Goal: Information Seeking & Learning: Learn about a topic

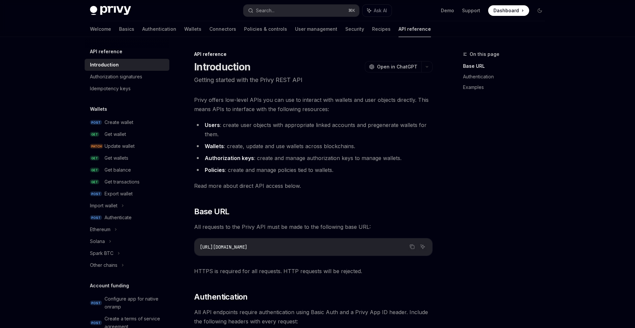
click at [398, 30] on link "API reference" at bounding box center [414, 29] width 32 height 16
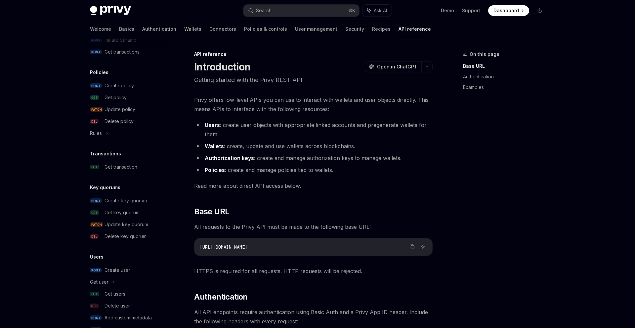
scroll to position [355, 0]
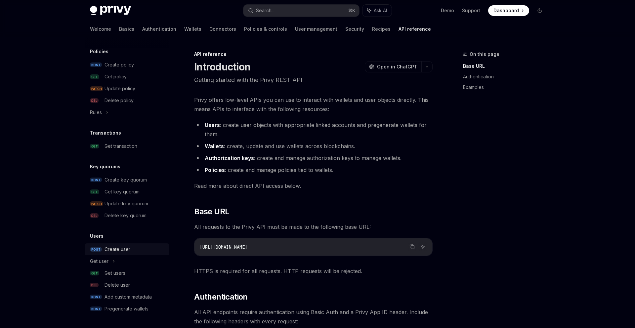
click at [140, 246] on div "Create user" at bounding box center [134, 249] width 61 height 8
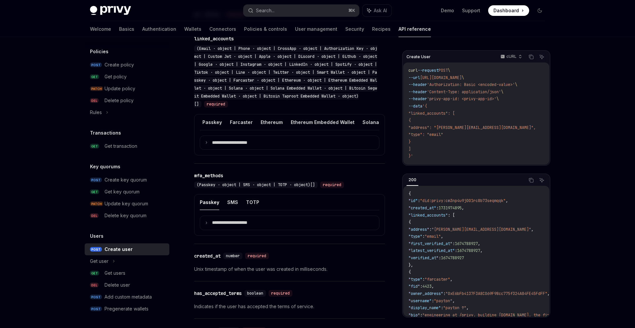
scroll to position [0, 431]
click at [305, 130] on button "Ethereum Embedded Wallet" at bounding box center [330, 122] width 64 height 16
click at [294, 150] on summary "**********" at bounding box center [289, 143] width 179 height 14
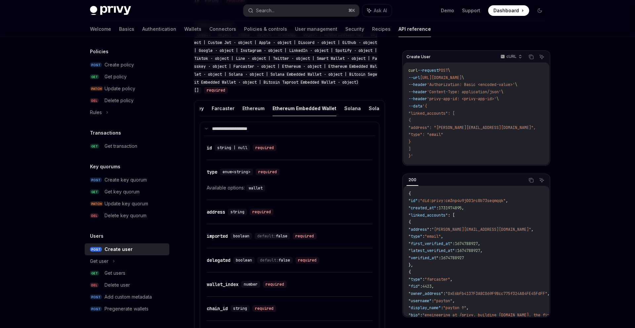
scroll to position [0, 456]
click at [242, 111] on button "Ethereum" at bounding box center [253, 108] width 22 height 16
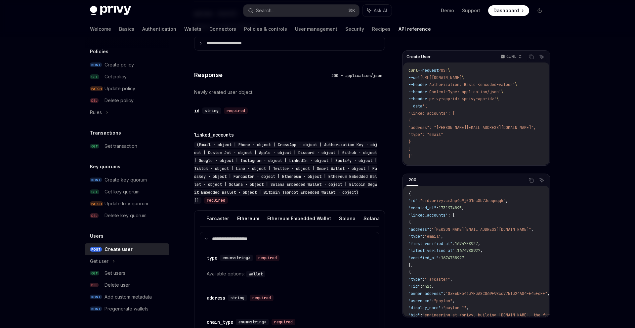
scroll to position [0, 427]
click at [310, 226] on button "Ethereum Embedded Wallet" at bounding box center [333, 219] width 64 height 16
type textarea "*"
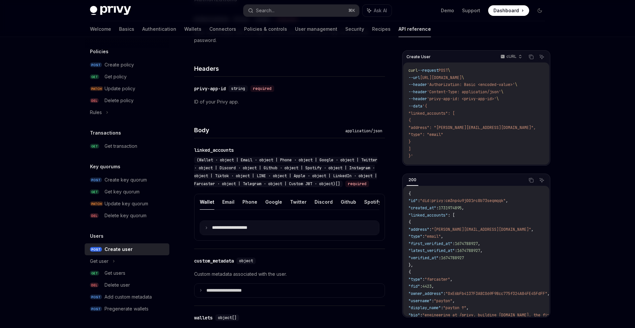
click at [245, 231] on p "**********" at bounding box center [235, 228] width 46 height 6
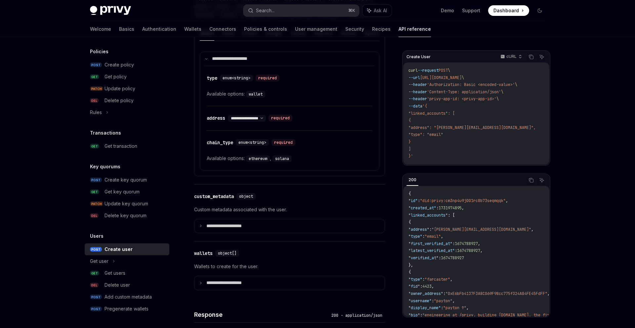
scroll to position [224, 0]
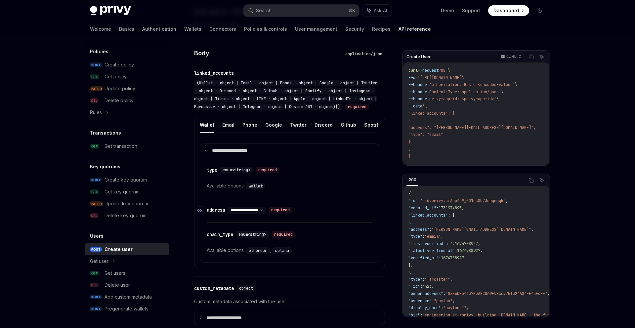
click at [254, 213] on select "**********" at bounding box center [247, 210] width 38 height 5
click at [266, 213] on select "**********" at bounding box center [247, 210] width 38 height 5
select select "*"
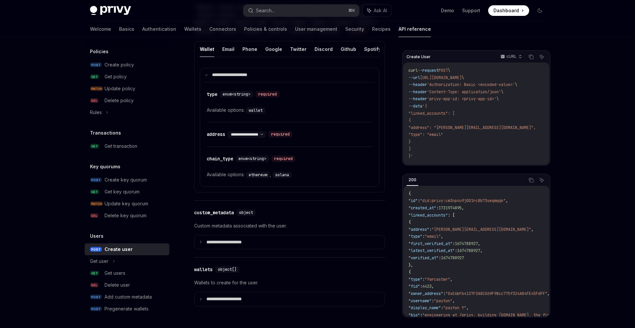
scroll to position [362, 0]
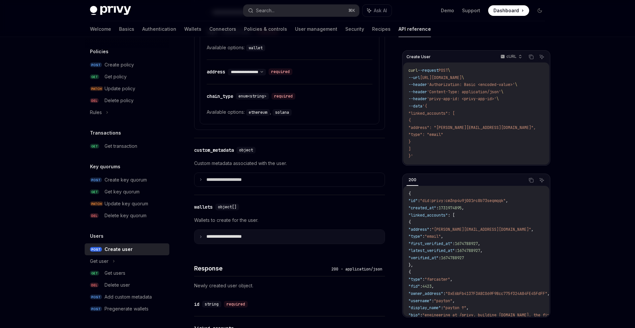
click at [245, 239] on summary "**********" at bounding box center [289, 237] width 190 height 14
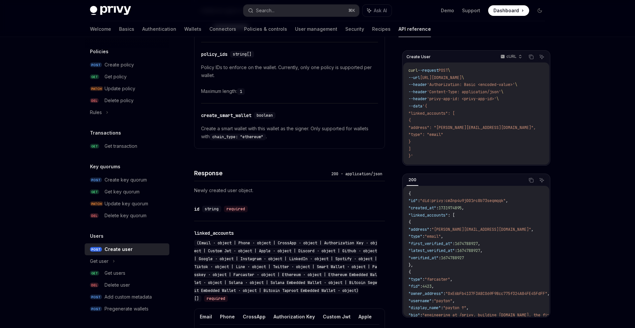
scroll to position [493, 0]
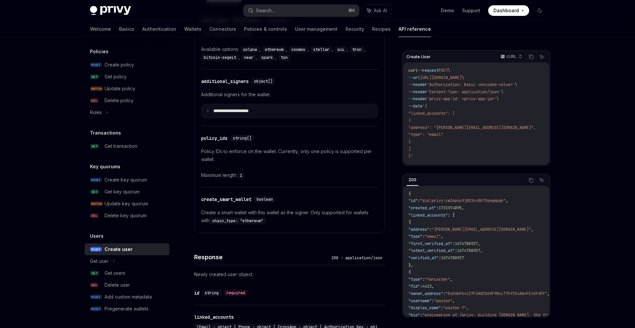
click at [250, 114] on p "**********" at bounding box center [236, 111] width 46 height 6
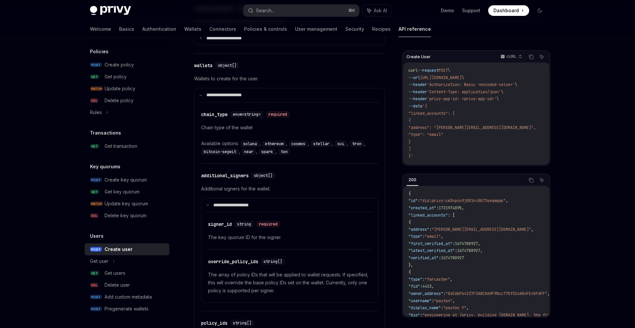
scroll to position [514, 0]
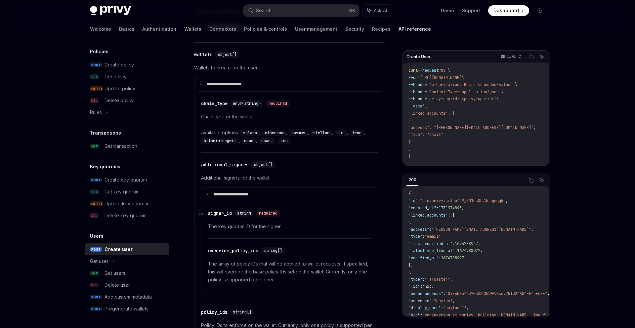
click at [283, 216] on div "string required" at bounding box center [258, 213] width 48 height 7
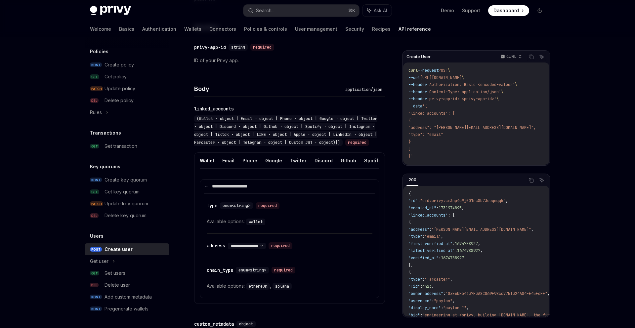
scroll to position [0, 209]
click at [362, 168] on button "Custom JWT" at bounding box center [377, 161] width 30 height 16
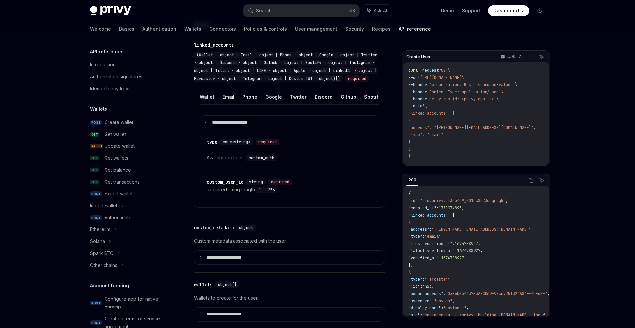
scroll to position [297, 0]
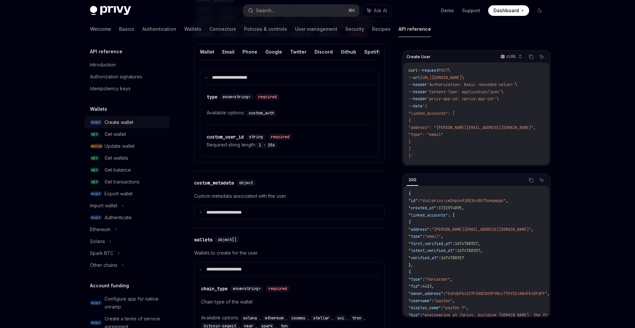
click at [127, 123] on div "Create wallet" at bounding box center [118, 122] width 29 height 8
type textarea "*"
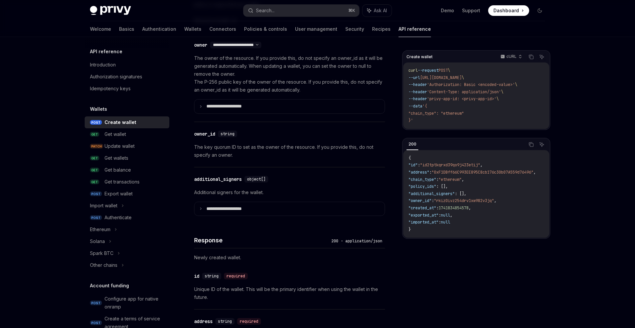
scroll to position [451, 0]
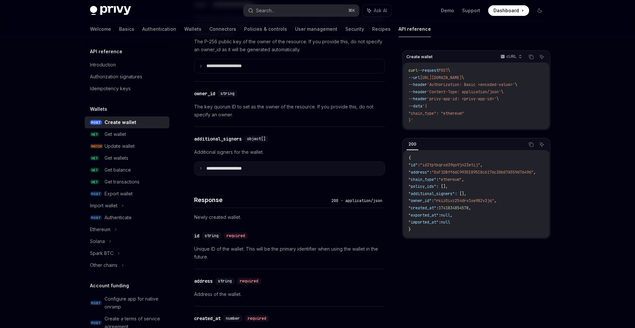
click at [238, 167] on p "**********" at bounding box center [229, 169] width 46 height 6
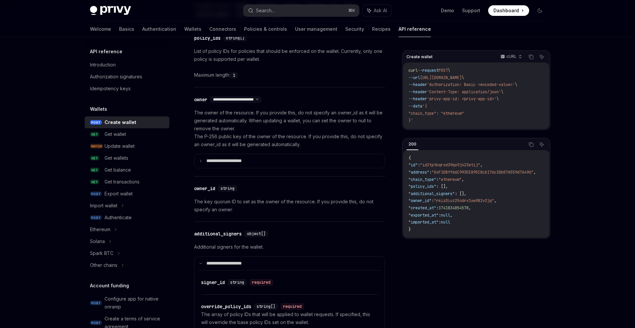
scroll to position [387, 0]
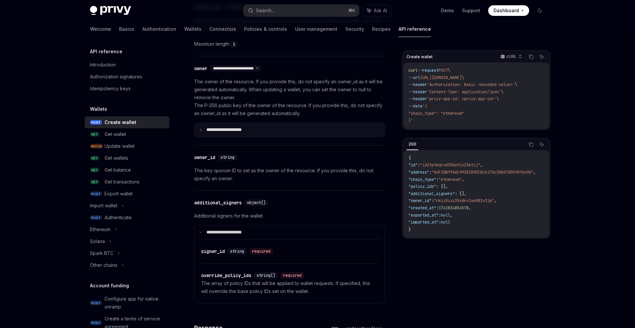
click at [228, 134] on summary "**********" at bounding box center [289, 130] width 190 height 14
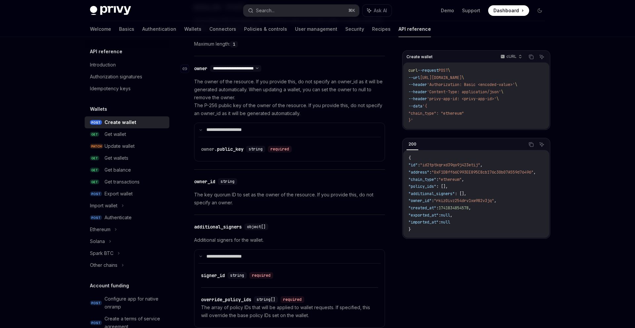
click at [261, 67] on select "**********" at bounding box center [235, 68] width 51 height 5
select select "*"
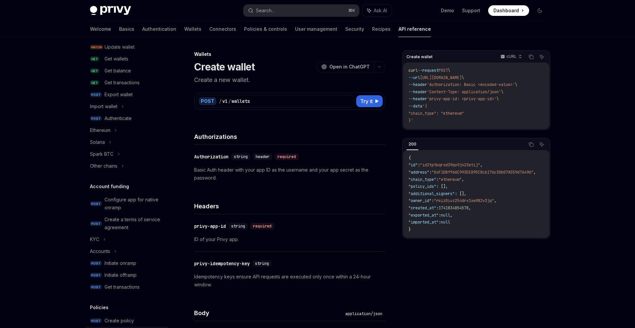
scroll to position [355, 0]
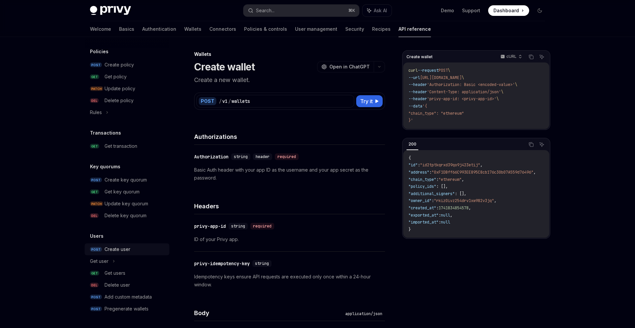
click at [115, 248] on div "Create user" at bounding box center [117, 249] width 26 height 8
type textarea "*"
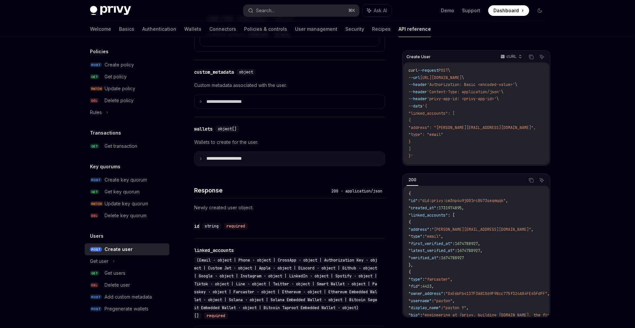
scroll to position [441, 0]
click at [234, 161] on p "**********" at bounding box center [229, 158] width 46 height 6
click at [211, 161] on p "**********" at bounding box center [228, 158] width 44 height 6
click at [211, 161] on p "**********" at bounding box center [229, 158] width 46 height 6
click at [232, 185] on div "Response 200 - application/json" at bounding box center [289, 185] width 191 height 24
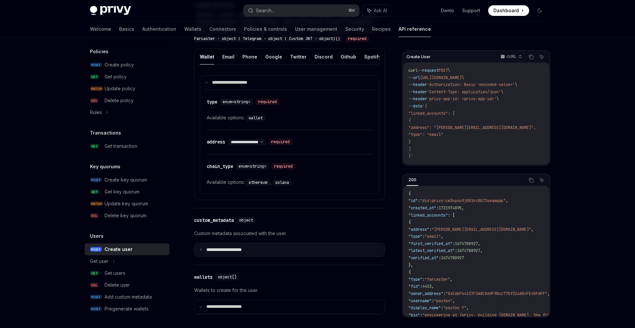
scroll to position [380, 0]
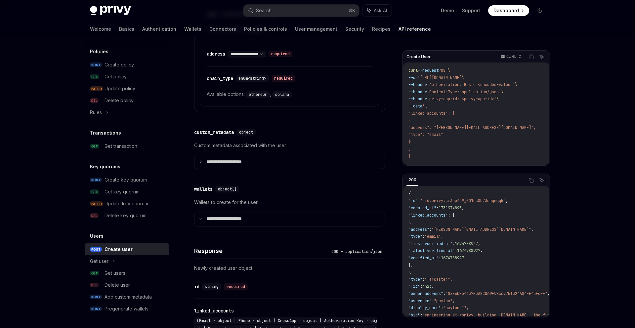
click at [235, 106] on div at bounding box center [289, 54] width 171 height 104
click at [228, 222] on p "**********" at bounding box center [228, 219] width 44 height 6
click at [228, 222] on p "**********" at bounding box center [229, 219] width 46 height 6
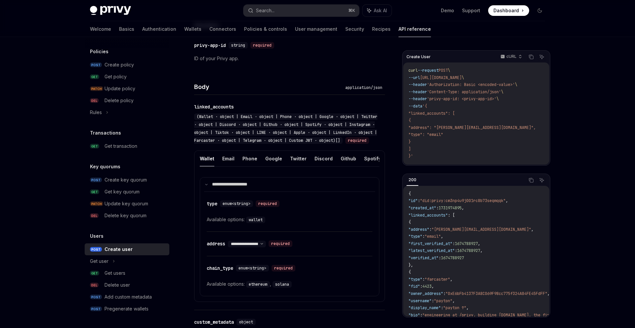
scroll to position [422, 0]
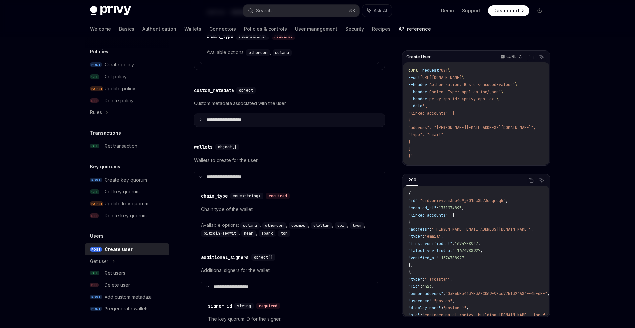
click at [234, 123] on p "**********" at bounding box center [229, 120] width 46 height 6
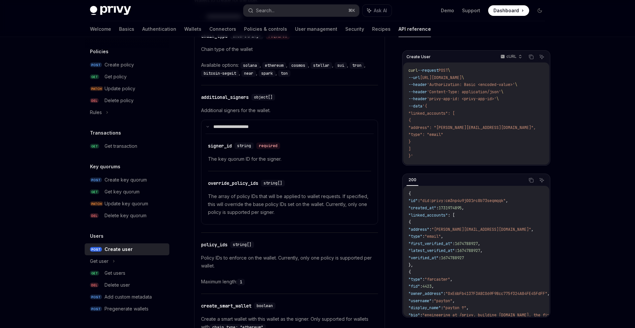
scroll to position [442, 0]
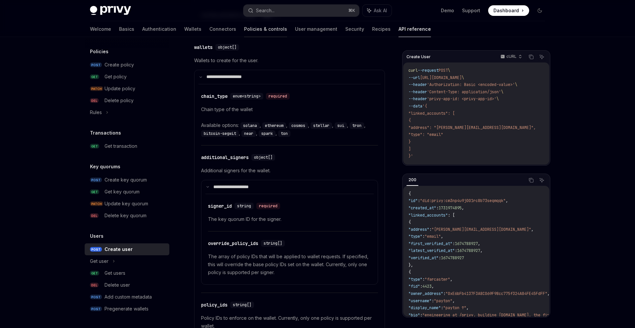
click at [244, 28] on link "Policies & controls" at bounding box center [265, 29] width 43 height 16
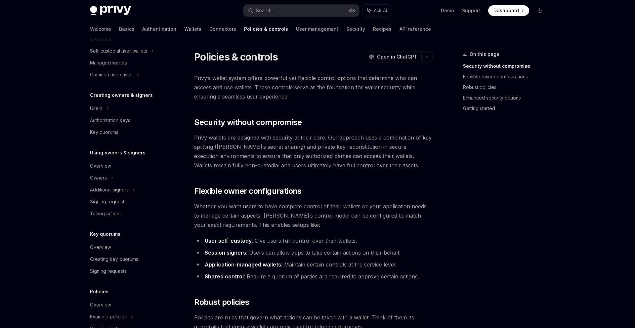
scroll to position [104, 0]
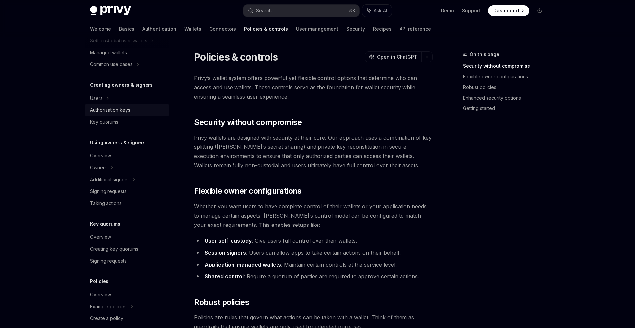
click at [121, 110] on div "Authorization keys" at bounding box center [110, 110] width 40 height 8
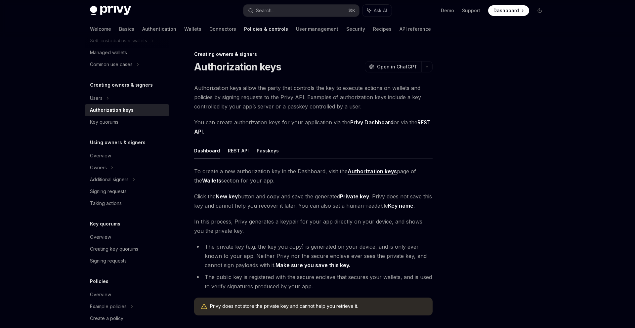
scroll to position [7, 0]
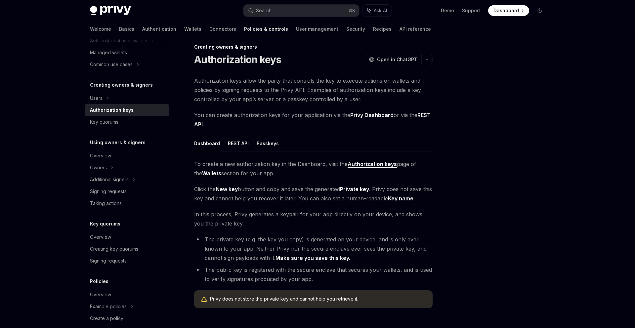
click at [286, 100] on span "Authorization keys allow the party that controls the key to execute actions on …" at bounding box center [313, 90] width 238 height 28
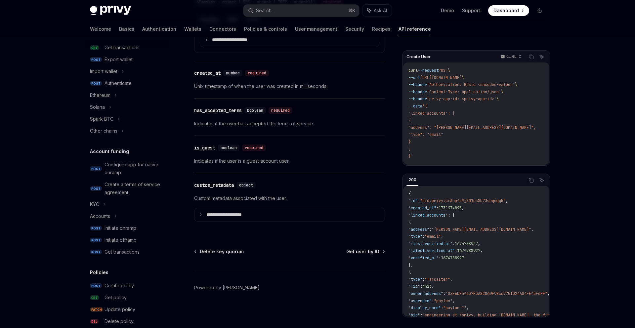
scroll to position [53, 0]
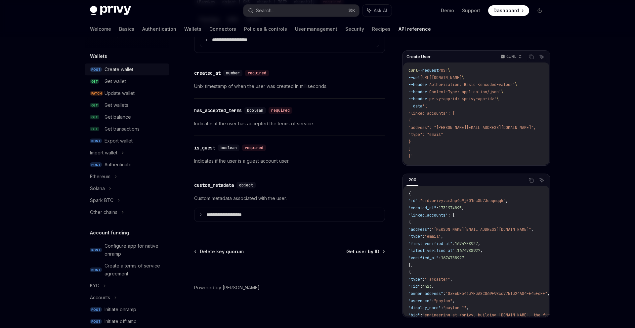
click at [121, 65] on div "Create wallet" at bounding box center [118, 69] width 29 height 8
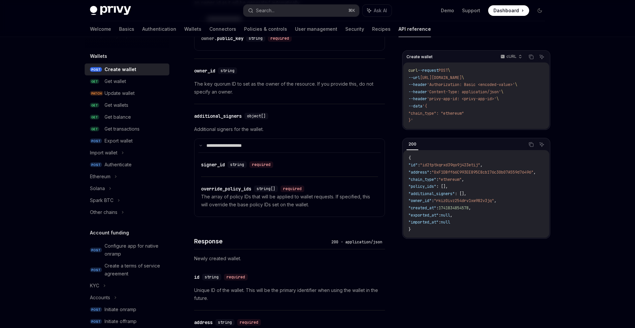
scroll to position [511, 0]
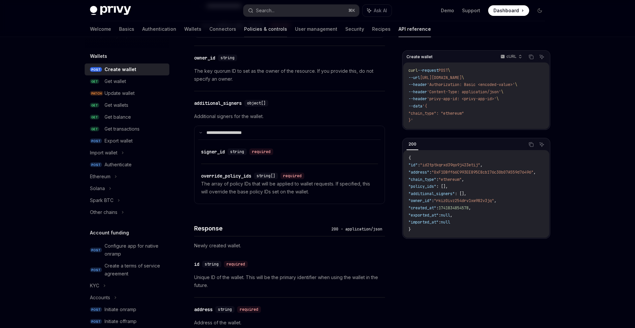
click at [244, 29] on link "Policies & controls" at bounding box center [265, 29] width 43 height 16
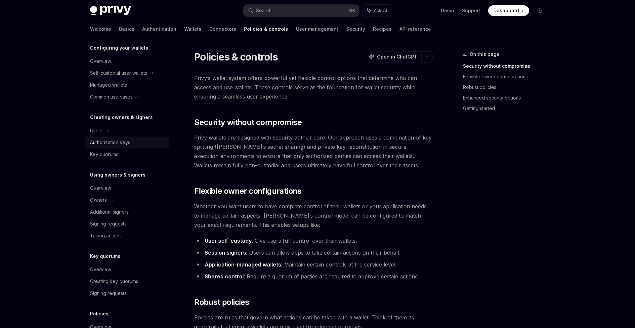
scroll to position [137, 0]
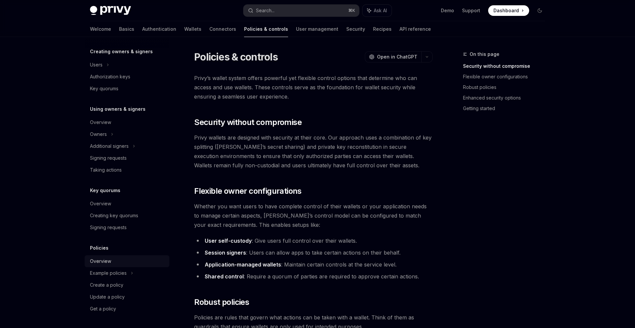
click at [118, 261] on div "Overview" at bounding box center [127, 261] width 75 height 8
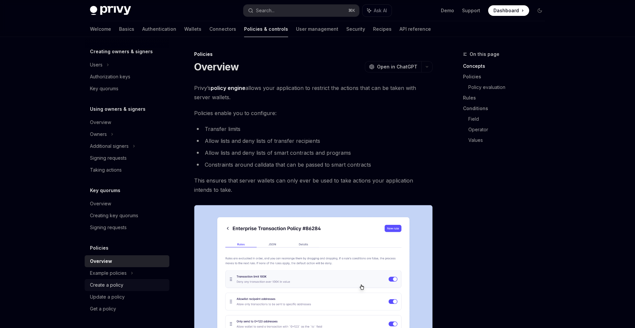
click at [116, 282] on div "Create a policy" at bounding box center [106, 285] width 33 height 8
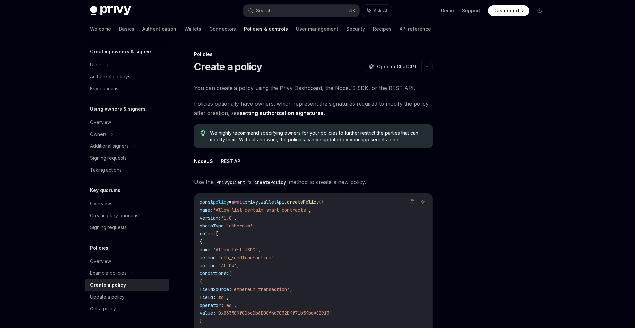
click at [316, 60] on div "Policies Create a policy OpenAI Open in ChatGPT" at bounding box center [313, 62] width 238 height 22
click at [184, 31] on link "Wallets" at bounding box center [192, 29] width 17 height 16
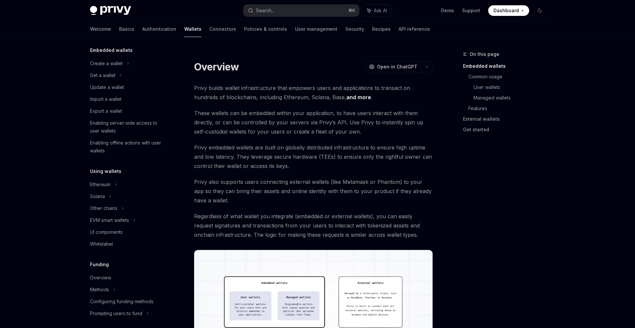
scroll to position [83, 0]
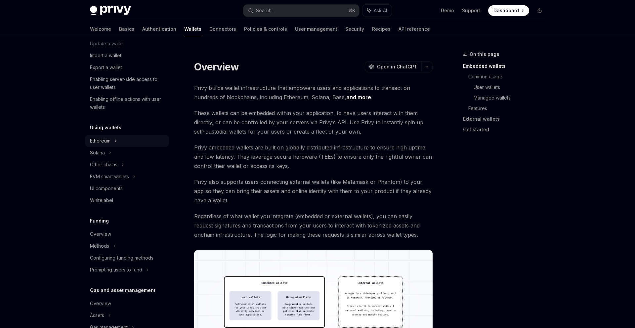
click at [121, 26] on div "Ethereum" at bounding box center [127, 20] width 85 height 12
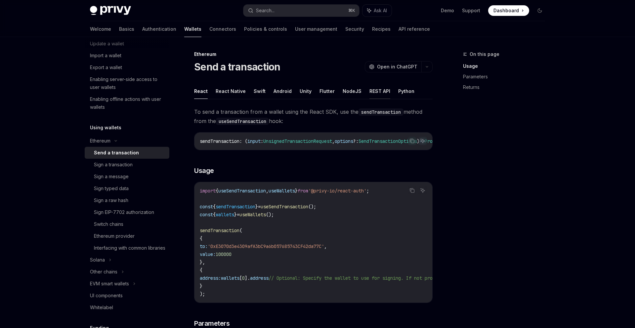
click at [379, 93] on button "REST API" at bounding box center [379, 91] width 21 height 16
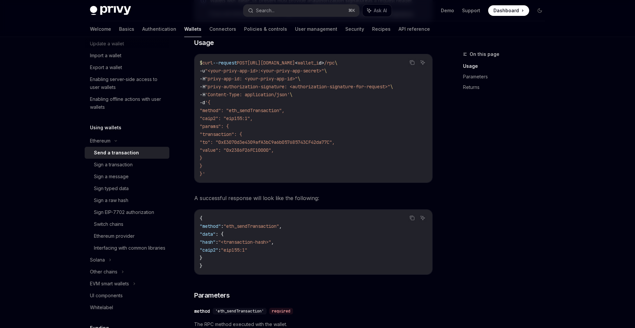
scroll to position [121, 0]
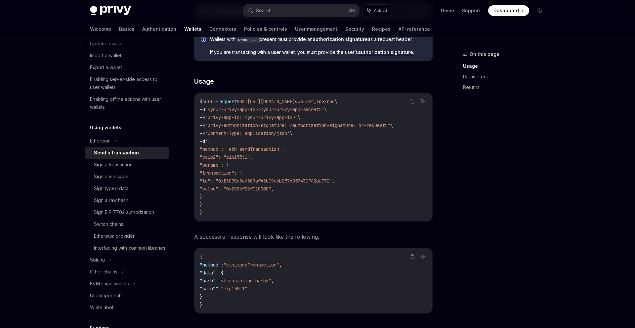
click at [227, 191] on span ""value": "0x2386F26FC10000"," at bounding box center [237, 189] width 74 height 6
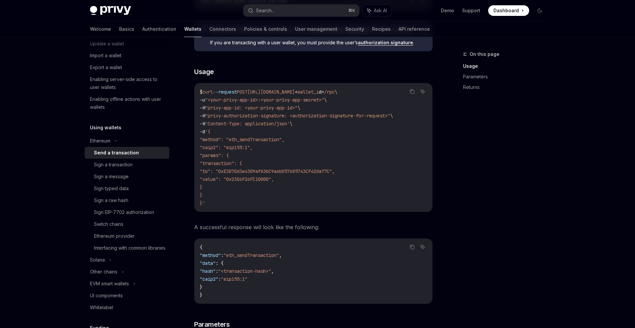
scroll to position [131, 0]
click at [345, 28] on link "Security" at bounding box center [354, 29] width 19 height 16
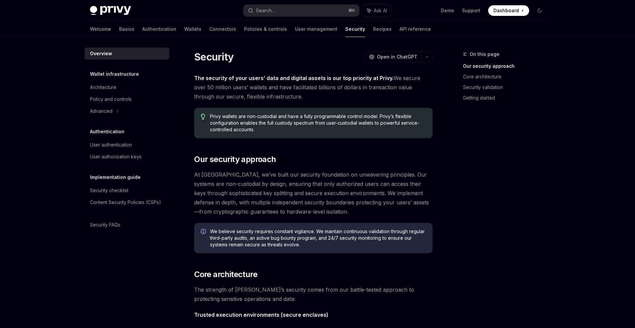
click at [152, 25] on div "Welcome Basics Authentication Wallets Connectors Policies & controls User manag…" at bounding box center [260, 29] width 341 height 16
click at [184, 35] on link "Wallets" at bounding box center [192, 29] width 17 height 16
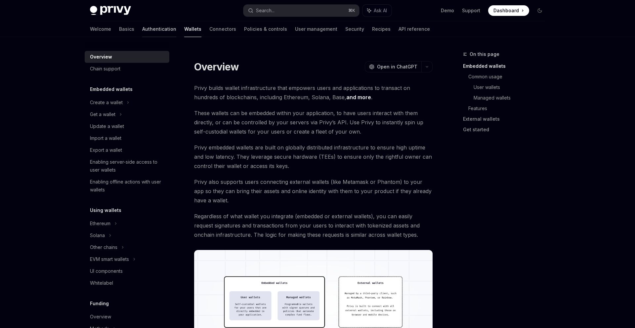
click at [142, 27] on link "Authentication" at bounding box center [159, 29] width 34 height 16
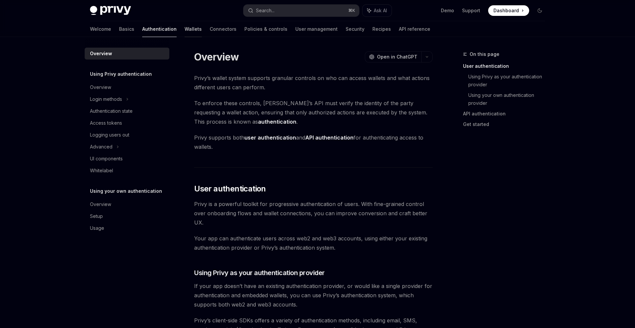
click at [184, 27] on link "Wallets" at bounding box center [192, 29] width 17 height 16
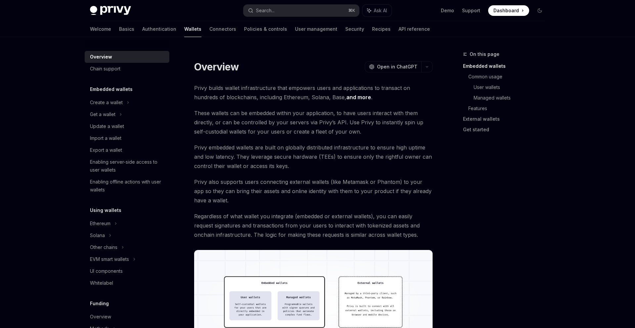
click at [269, 166] on span "Privy embedded wallets are built on globally distributed infrastructure to ensu…" at bounding box center [313, 157] width 238 height 28
click at [244, 30] on link "Policies & controls" at bounding box center [265, 29] width 43 height 16
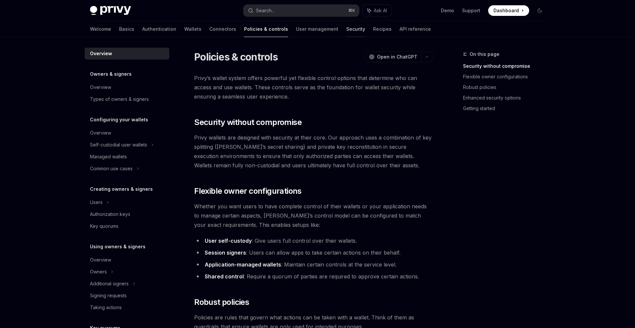
click at [346, 28] on link "Security" at bounding box center [355, 29] width 19 height 16
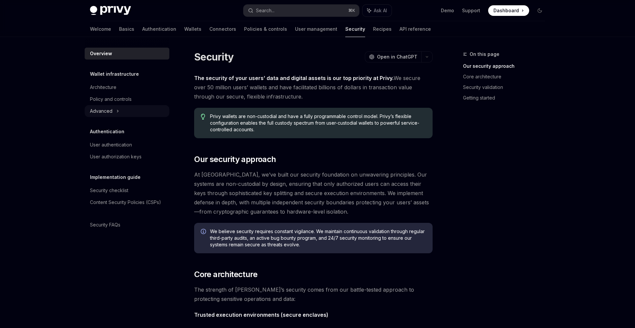
click at [107, 114] on div "Advanced" at bounding box center [101, 111] width 22 height 8
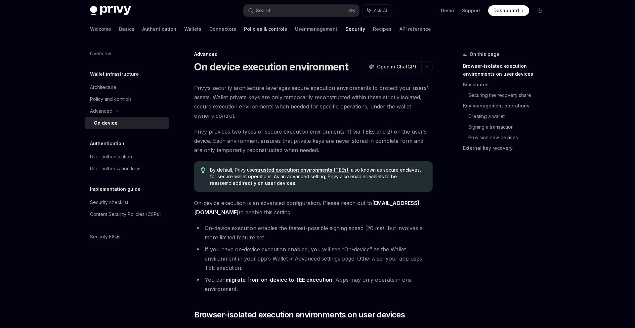
click at [244, 30] on link "Policies & controls" at bounding box center [265, 29] width 43 height 16
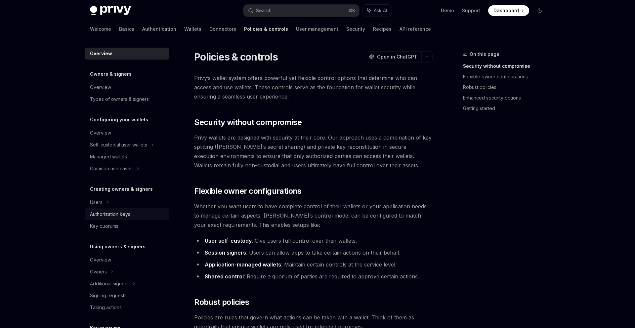
click at [122, 217] on div "Authorization keys" at bounding box center [110, 214] width 40 height 8
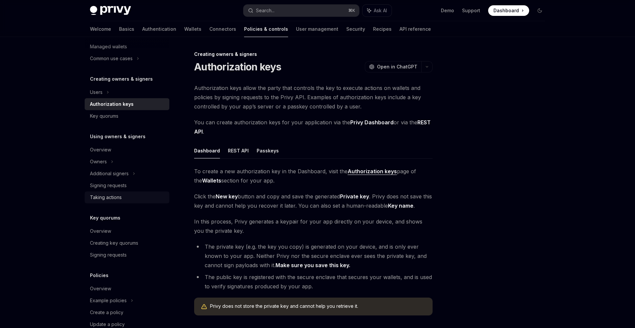
scroll to position [111, 0]
click at [114, 184] on div "Signing requests" at bounding box center [108, 185] width 37 height 8
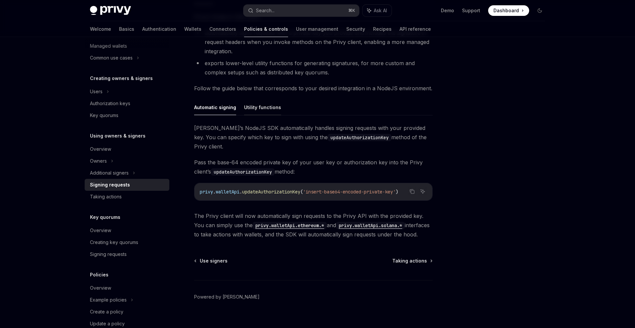
scroll to position [52, 0]
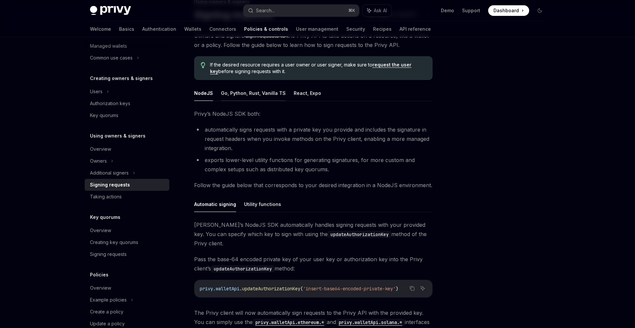
click at [251, 91] on button "Go, Python, Rust, Vanilla TS" at bounding box center [253, 93] width 65 height 16
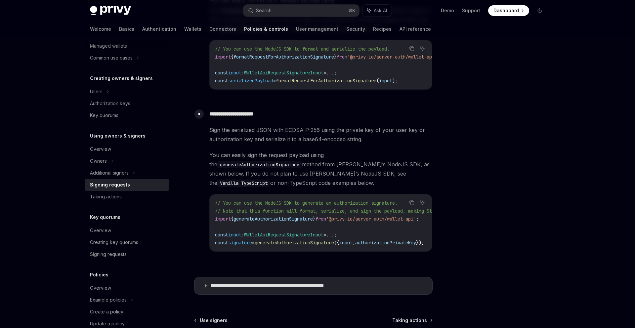
scroll to position [578, 0]
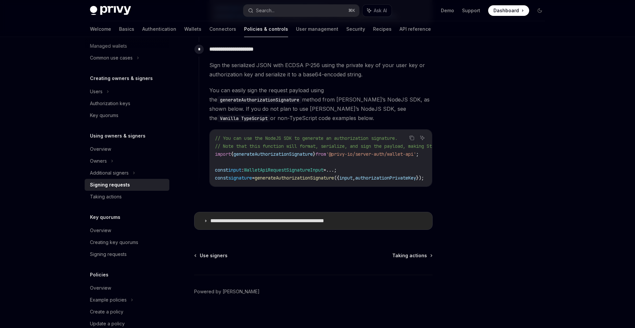
click at [262, 217] on p "**********" at bounding box center [284, 220] width 149 height 7
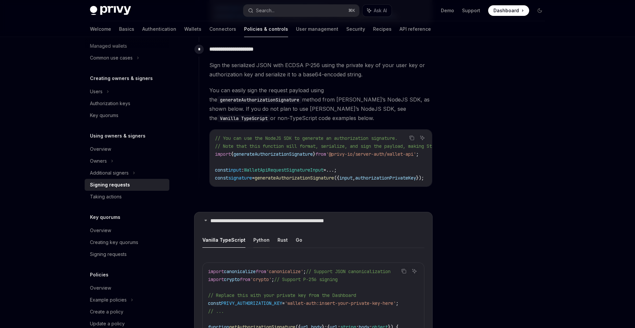
click at [255, 237] on button "Python" at bounding box center [261, 240] width 16 height 16
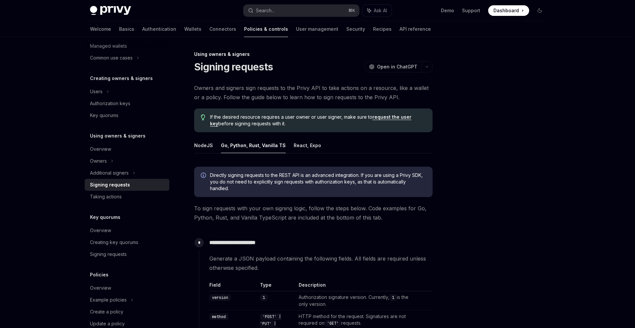
click at [373, 30] on link "Recipes" at bounding box center [382, 29] width 19 height 16
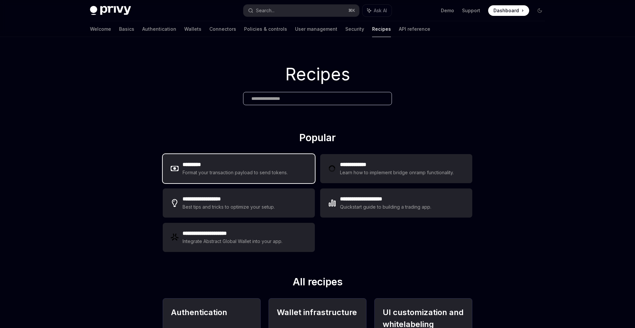
click at [199, 155] on div "********* Format your transaction payload to send tokens." at bounding box center [239, 168] width 152 height 29
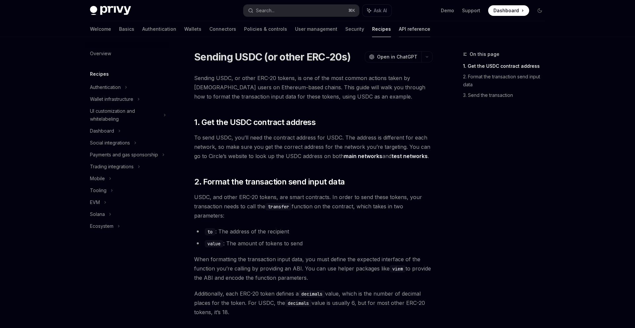
click at [399, 24] on link "API reference" at bounding box center [414, 29] width 31 height 16
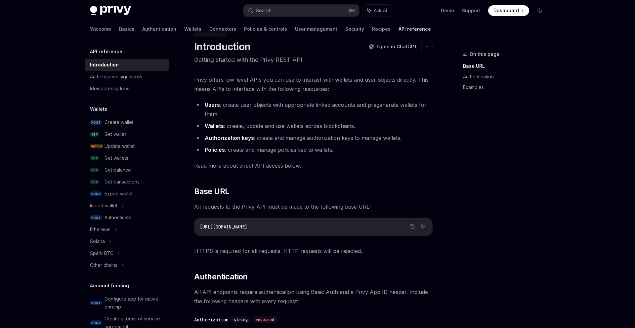
scroll to position [23, 0]
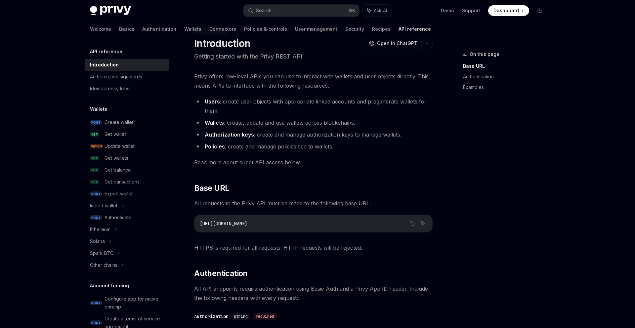
click at [356, 195] on div "Privy offers low-level APIs you can use to interact with wallets and user objec…" at bounding box center [313, 325] width 238 height 506
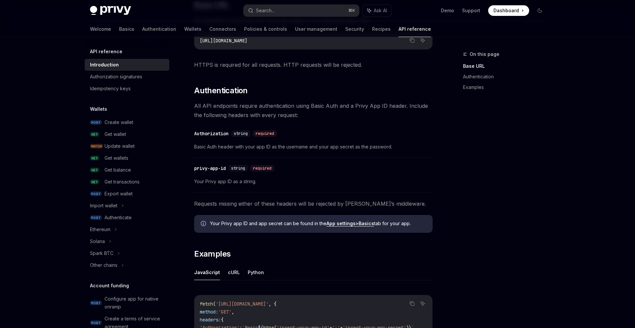
scroll to position [0, 0]
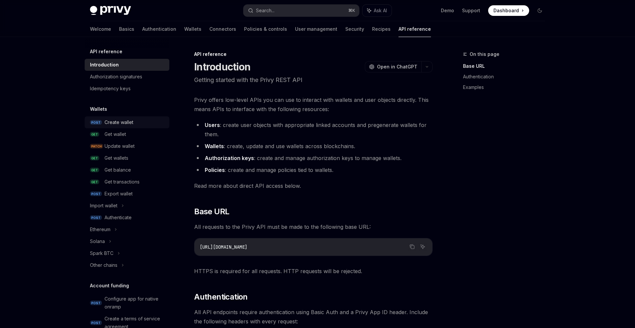
click at [109, 125] on div "Create wallet" at bounding box center [118, 122] width 29 height 8
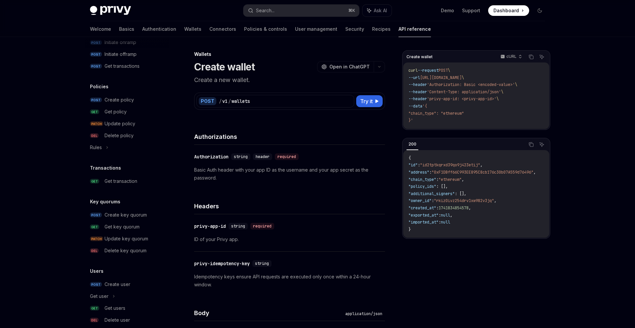
scroll to position [355, 0]
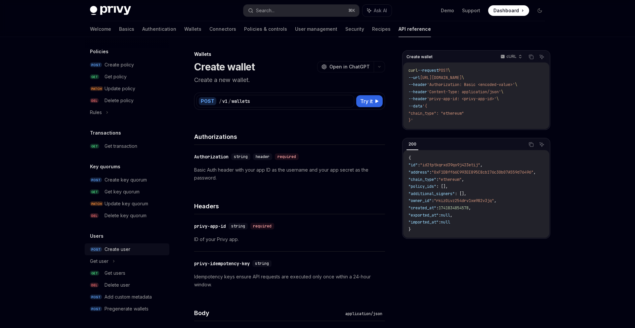
click at [118, 253] on div "Create user" at bounding box center [117, 249] width 26 height 8
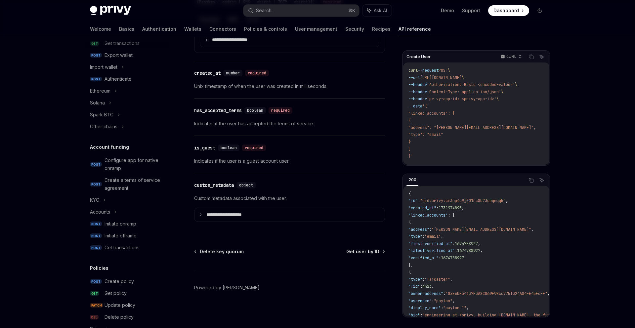
scroll to position [103, 0]
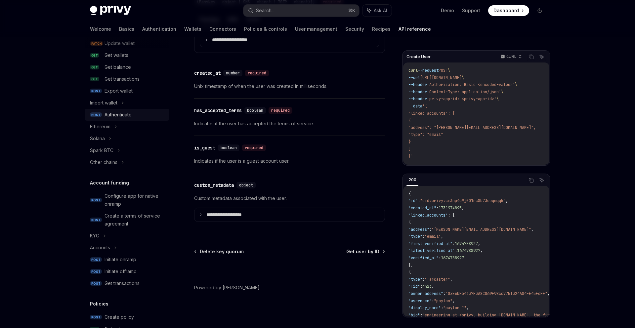
click at [115, 113] on div "Authenticate" at bounding box center [117, 115] width 27 height 8
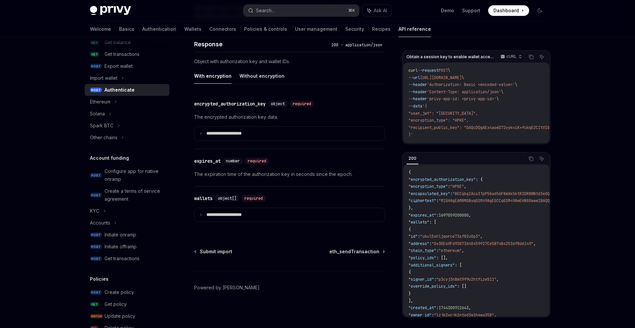
scroll to position [38, 0]
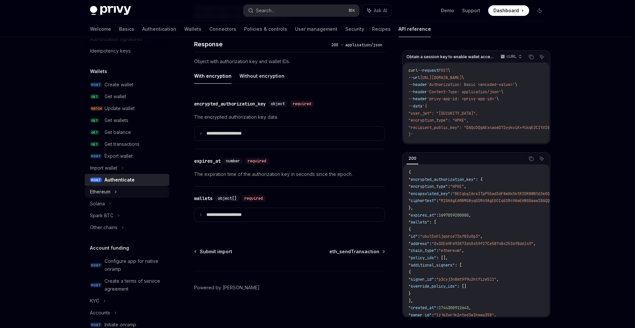
click at [116, 191] on icon at bounding box center [115, 192] width 1 height 2
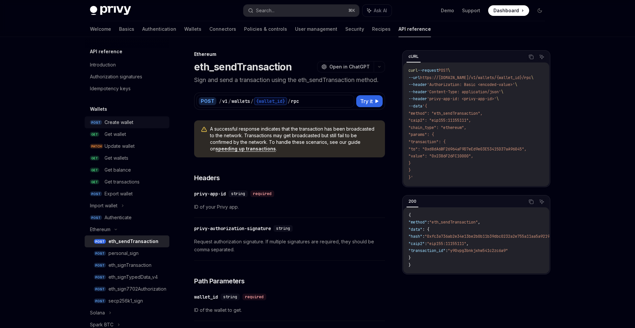
click at [115, 118] on link "POST Create wallet" at bounding box center [127, 122] width 85 height 12
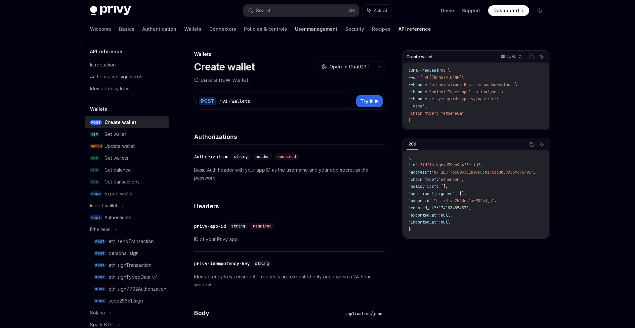
click at [295, 30] on link "User management" at bounding box center [316, 29] width 42 height 16
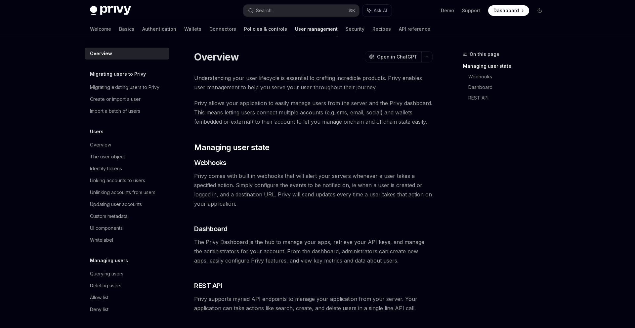
click at [244, 30] on link "Policies & controls" at bounding box center [265, 29] width 43 height 16
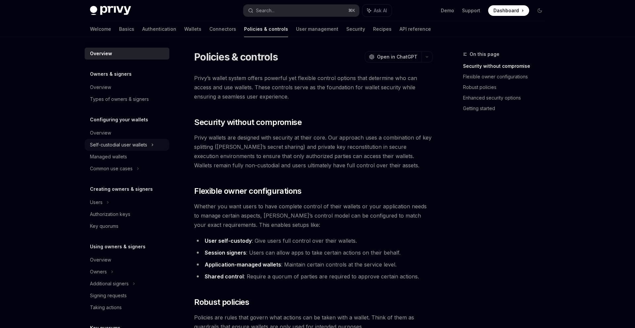
click at [117, 142] on div "Self-custodial user wallets" at bounding box center [118, 145] width 57 height 8
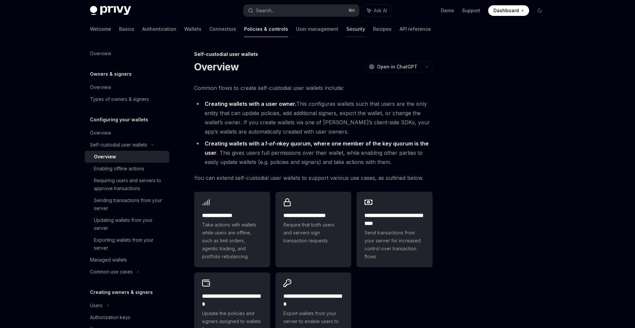
click at [346, 32] on link "Security" at bounding box center [355, 29] width 19 height 16
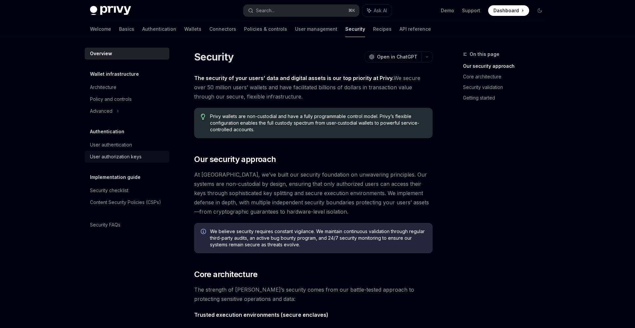
click at [113, 157] on div "User authorization keys" at bounding box center [116, 157] width 52 height 8
type textarea "*"
